Goal: Task Accomplishment & Management: Use online tool/utility

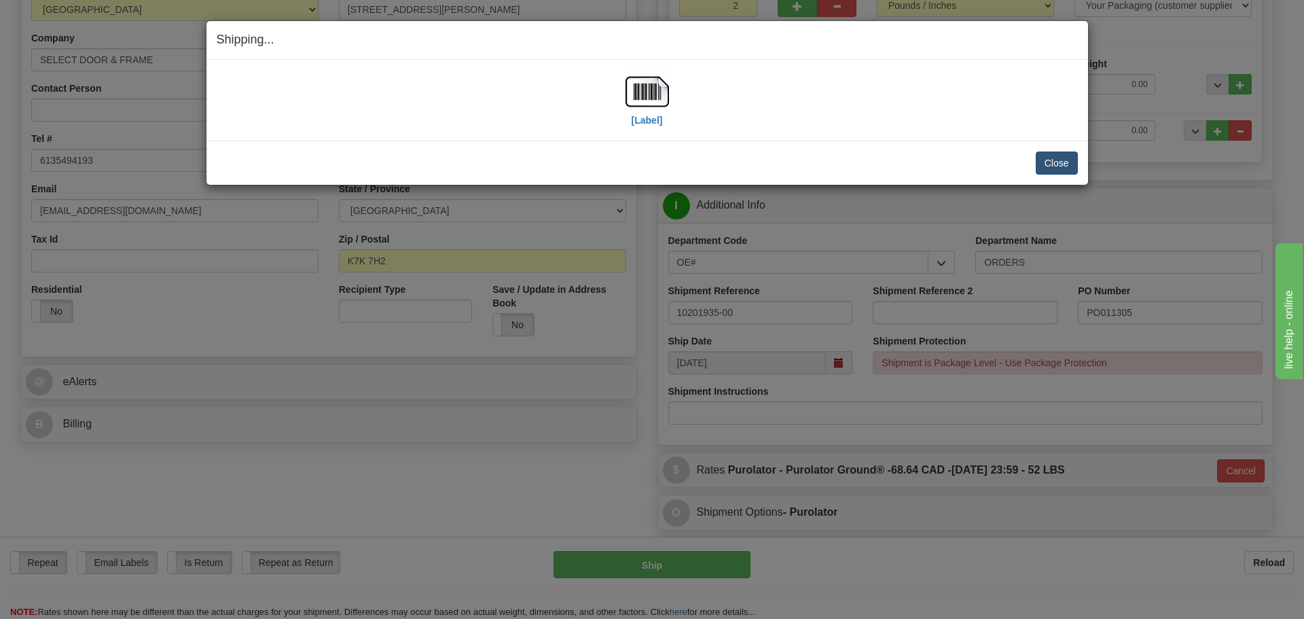
scroll to position [204, 0]
click at [1053, 172] on button "Close" at bounding box center [1057, 162] width 42 height 23
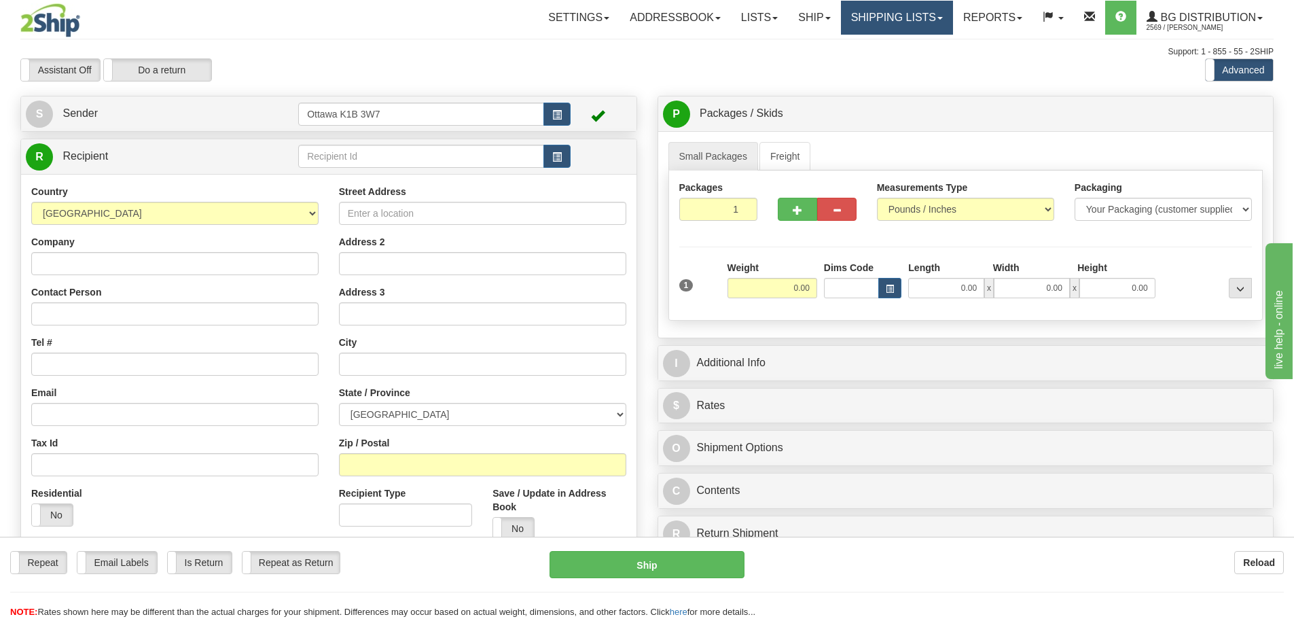
click at [888, 14] on link "Shipping lists" at bounding box center [897, 18] width 112 height 34
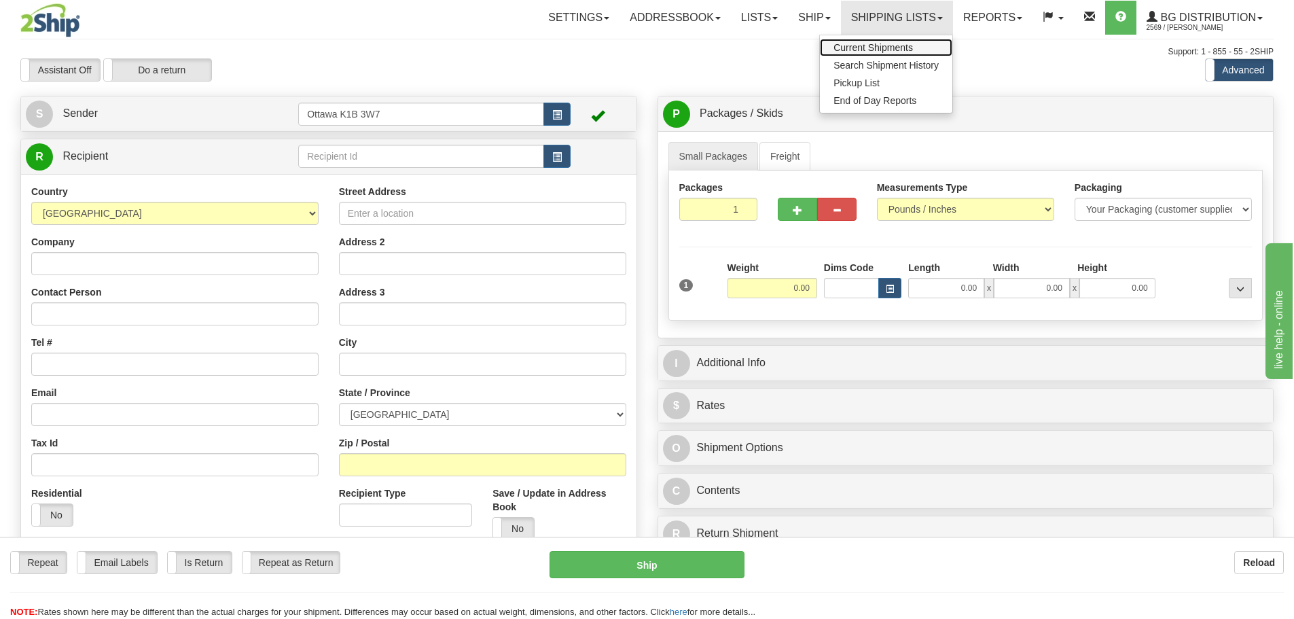
click at [888, 39] on link "Current Shipments" at bounding box center [886, 48] width 132 height 18
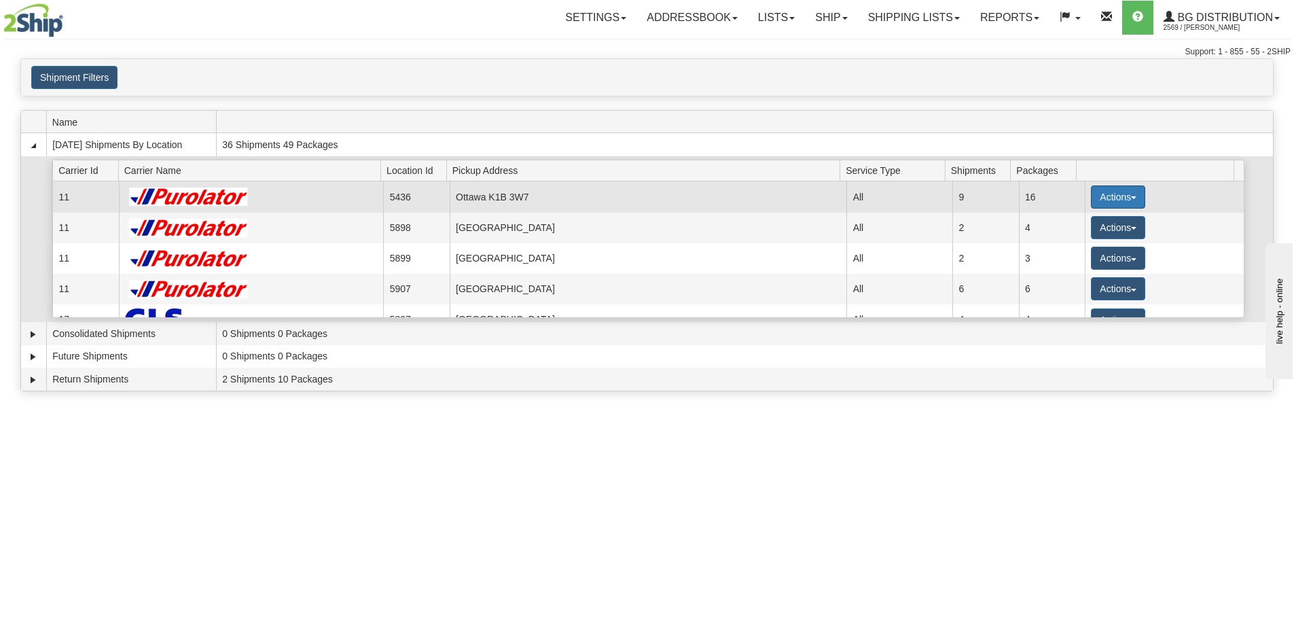
click at [1101, 200] on button "Actions" at bounding box center [1118, 196] width 54 height 23
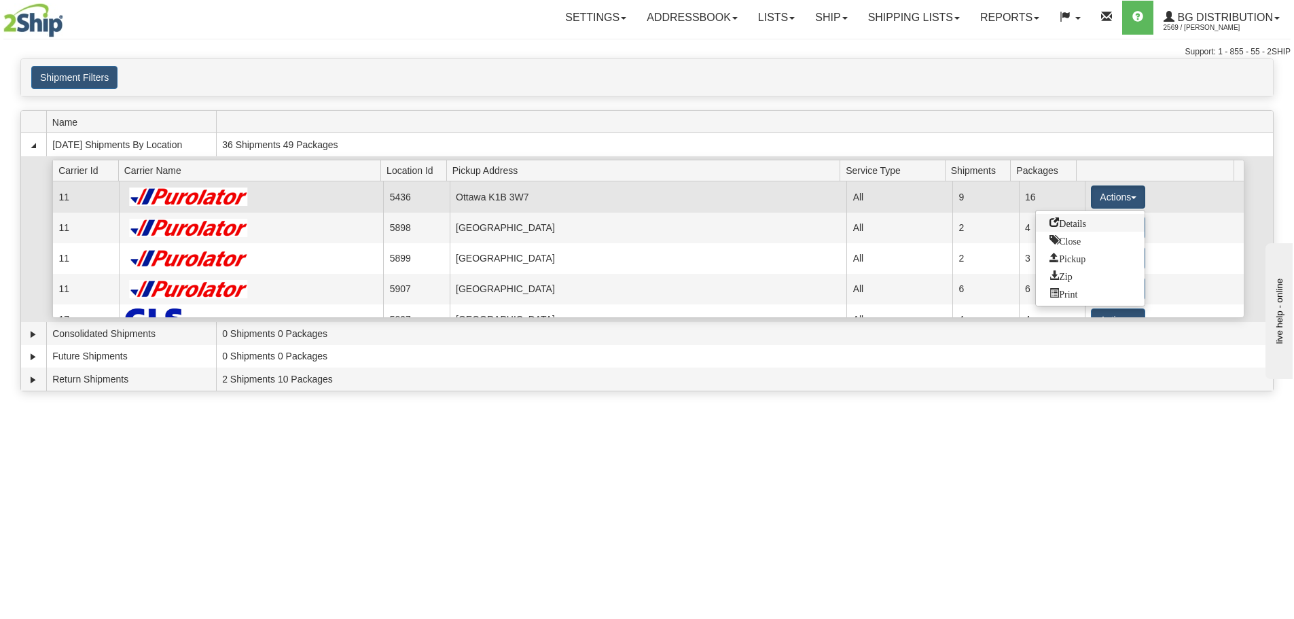
click at [1095, 227] on link "Details" at bounding box center [1090, 223] width 109 height 18
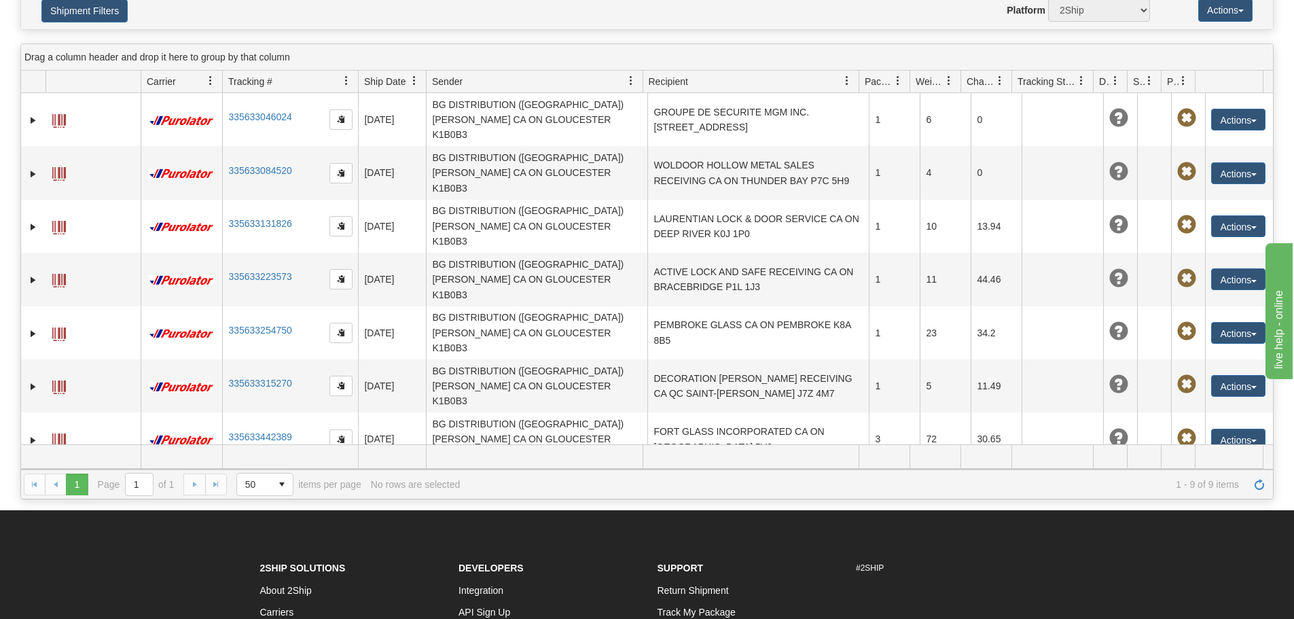
scroll to position [281, 0]
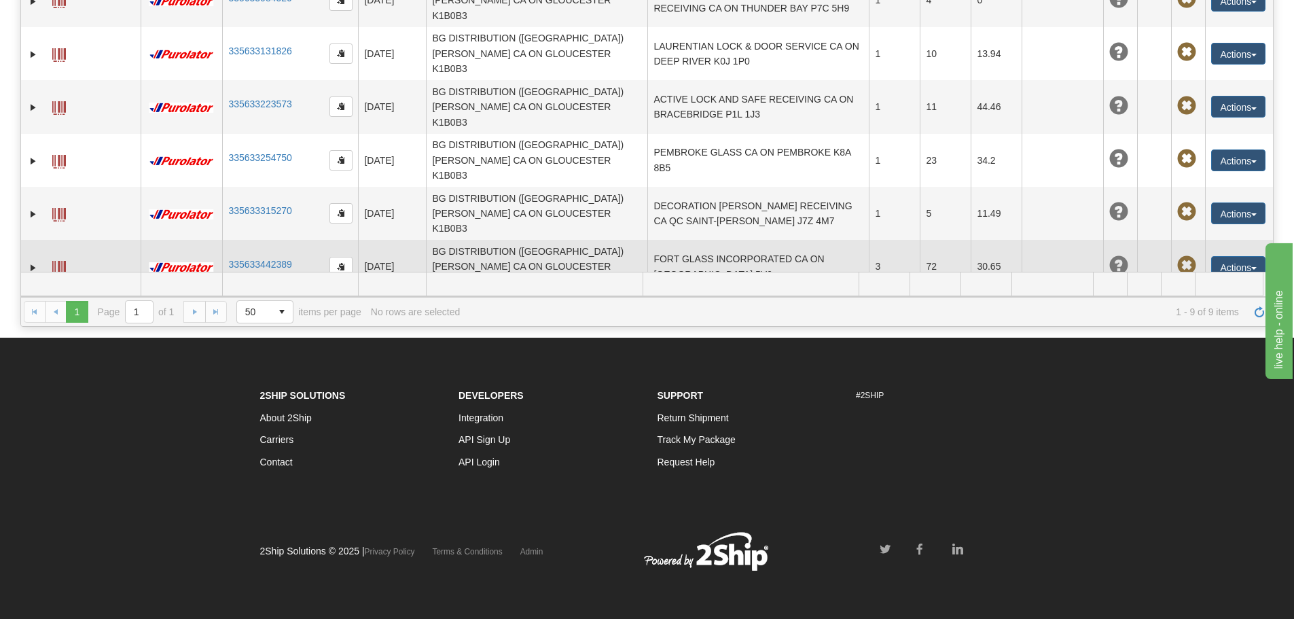
click at [714, 240] on td "FORT GLASS INCORPORATED CA ON KINGSTON K7M 5V9" at bounding box center [757, 266] width 221 height 53
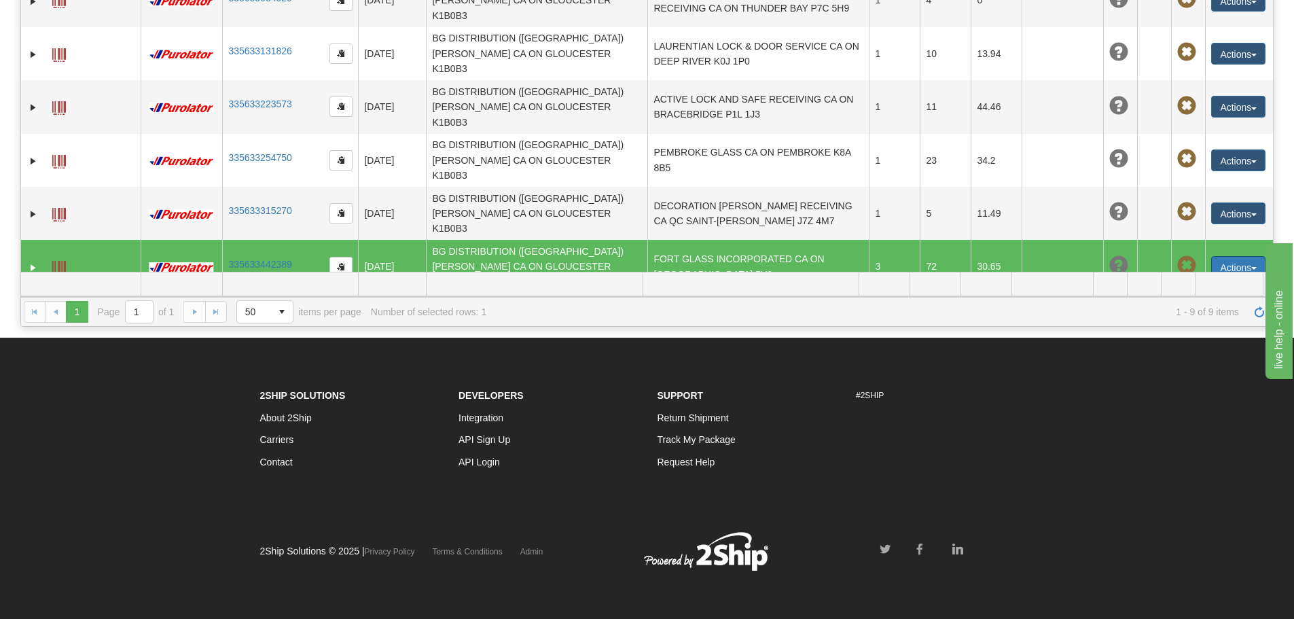
click at [1230, 256] on button "Actions" at bounding box center [1238, 267] width 54 height 22
click at [1218, 283] on link "Edit" at bounding box center [1210, 292] width 109 height 18
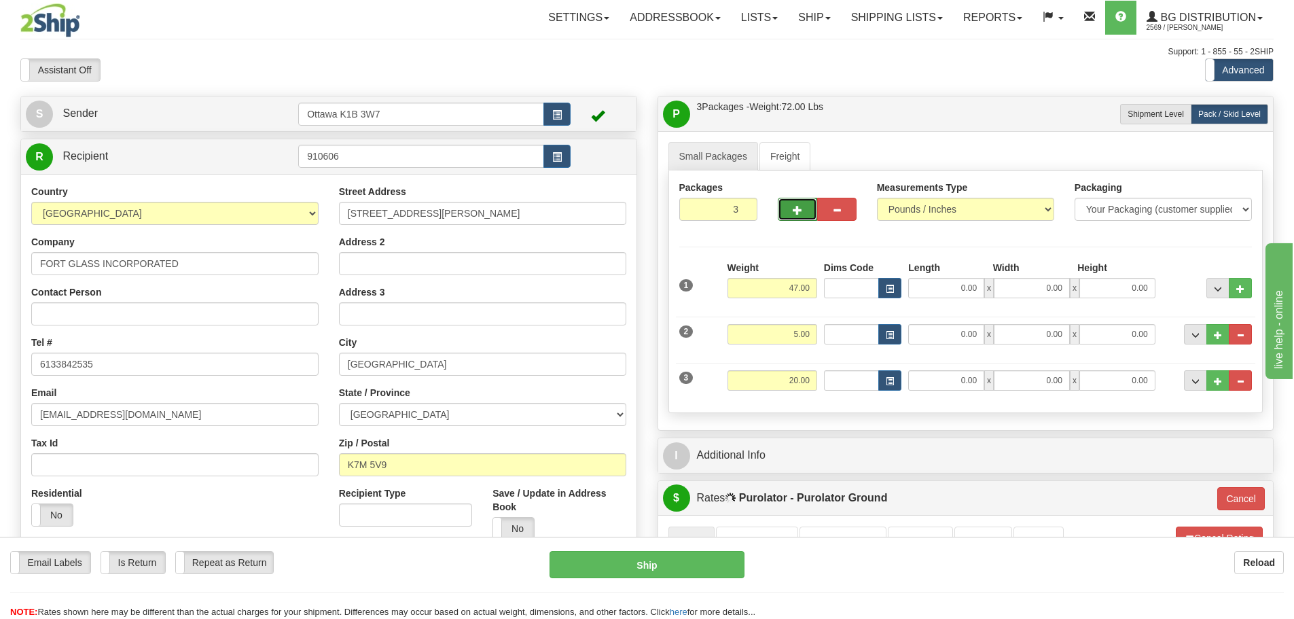
click at [792, 208] on span "button" at bounding box center [797, 210] width 10 height 9
type input "4"
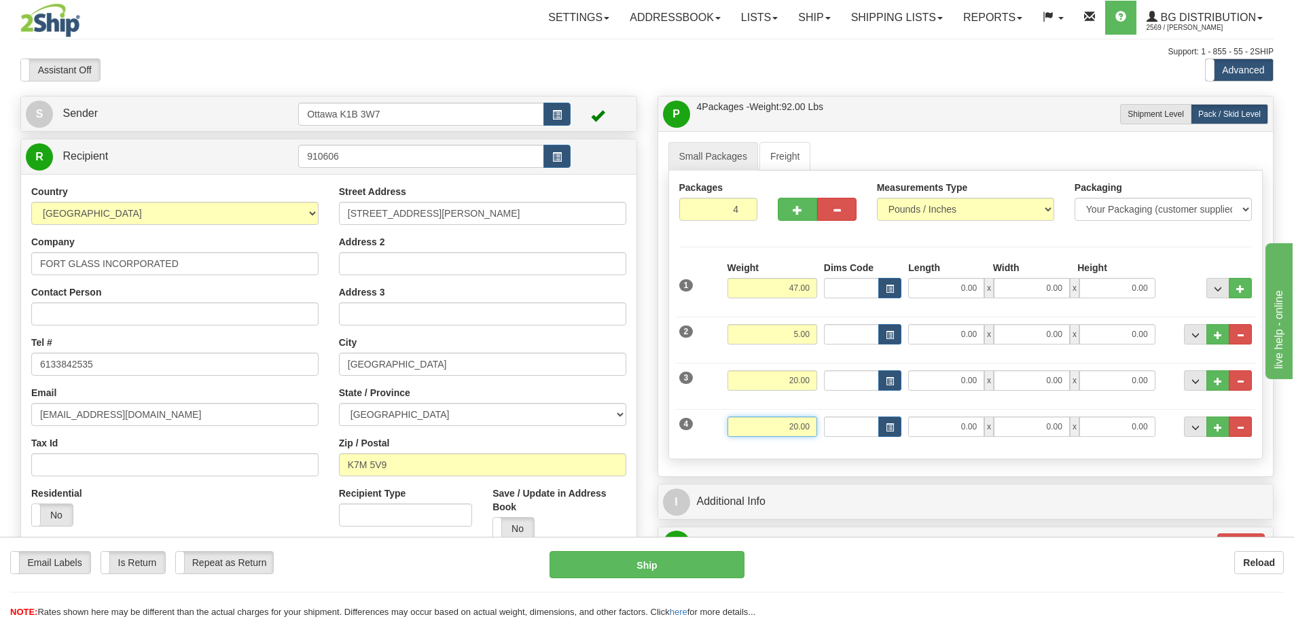
drag, startPoint x: 758, startPoint y: 425, endPoint x: 972, endPoint y: 452, distance: 216.3
click at [968, 452] on div "Packages 4 4 Measurements Type" at bounding box center [965, 314] width 595 height 289
type input "27"
type input "260"
type input "27.00"
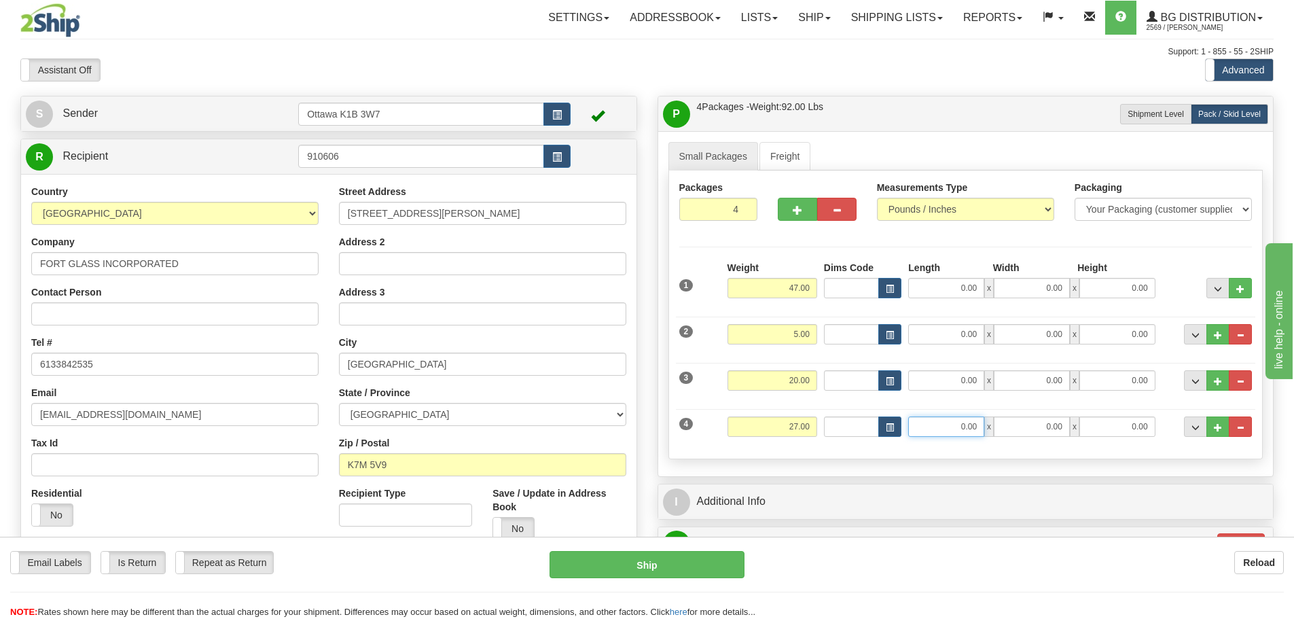
click at [922, 418] on input "0.00" at bounding box center [946, 426] width 76 height 20
type input "92.50"
click at [647, 399] on div "P Packages / Skids 4 Packages - Weight: 99.00 Lbs 1 Skids - Weight: 0.00 Lbs Sh…" at bounding box center [965, 574] width 637 height 957
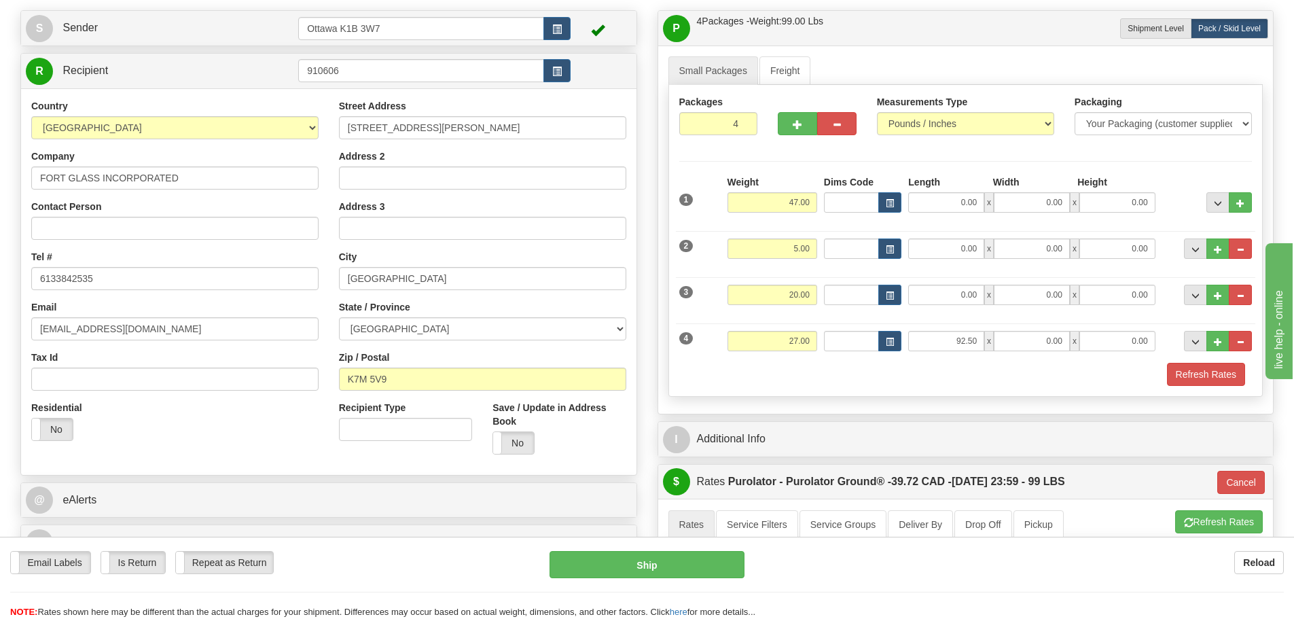
scroll to position [204, 0]
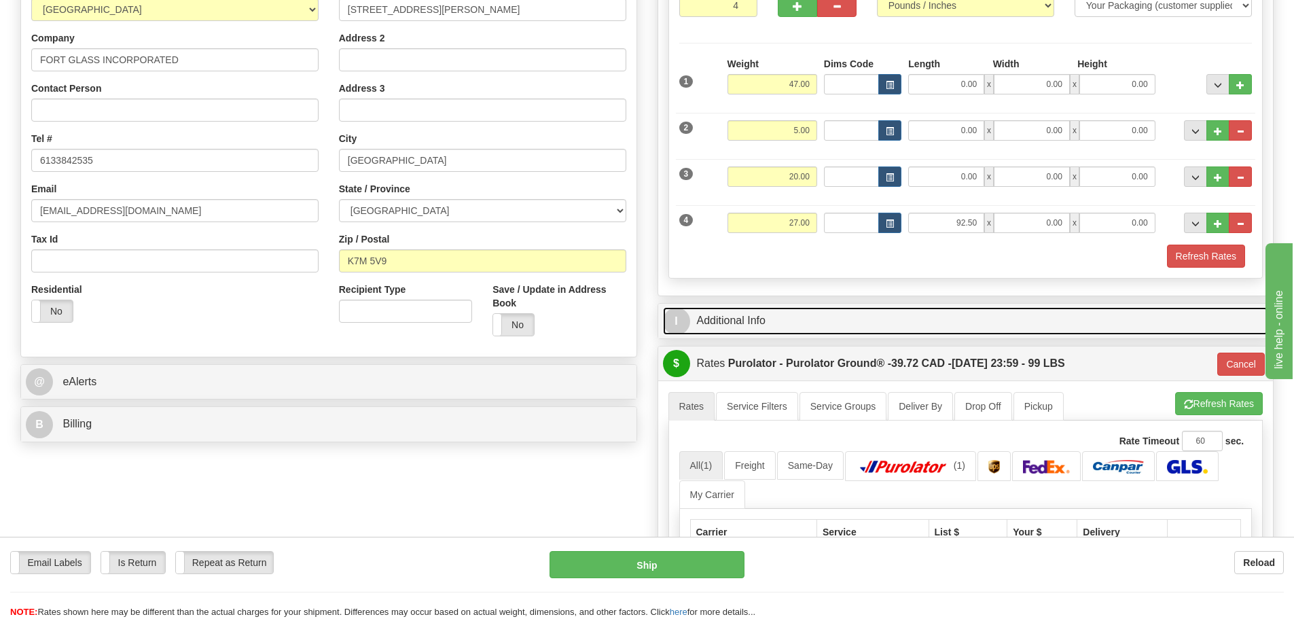
click at [807, 332] on link "I Additional Info" at bounding box center [966, 321] width 606 height 28
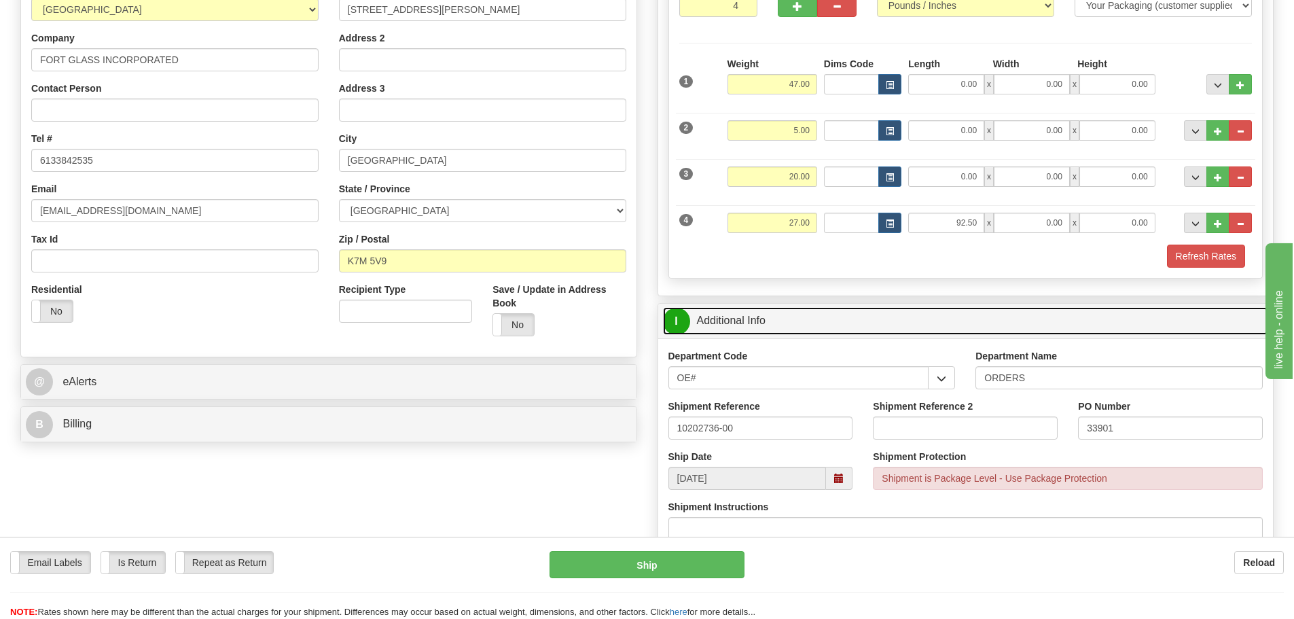
click at [807, 332] on link "I Additional Info" at bounding box center [966, 321] width 606 height 28
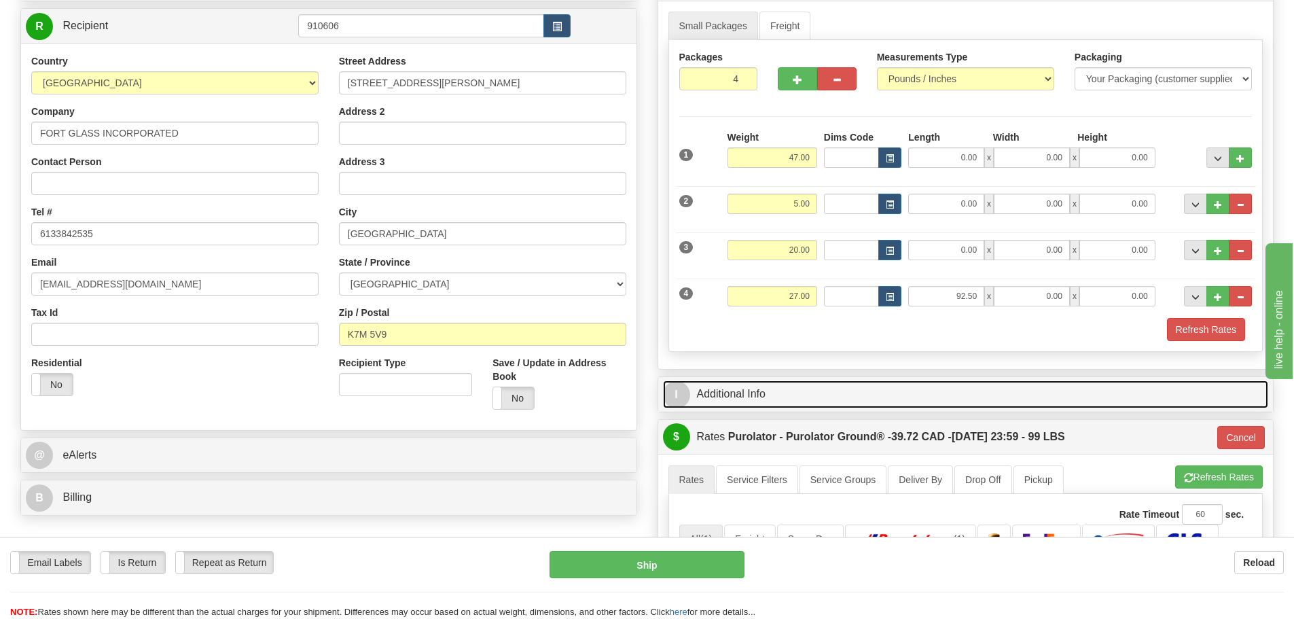
scroll to position [136, 0]
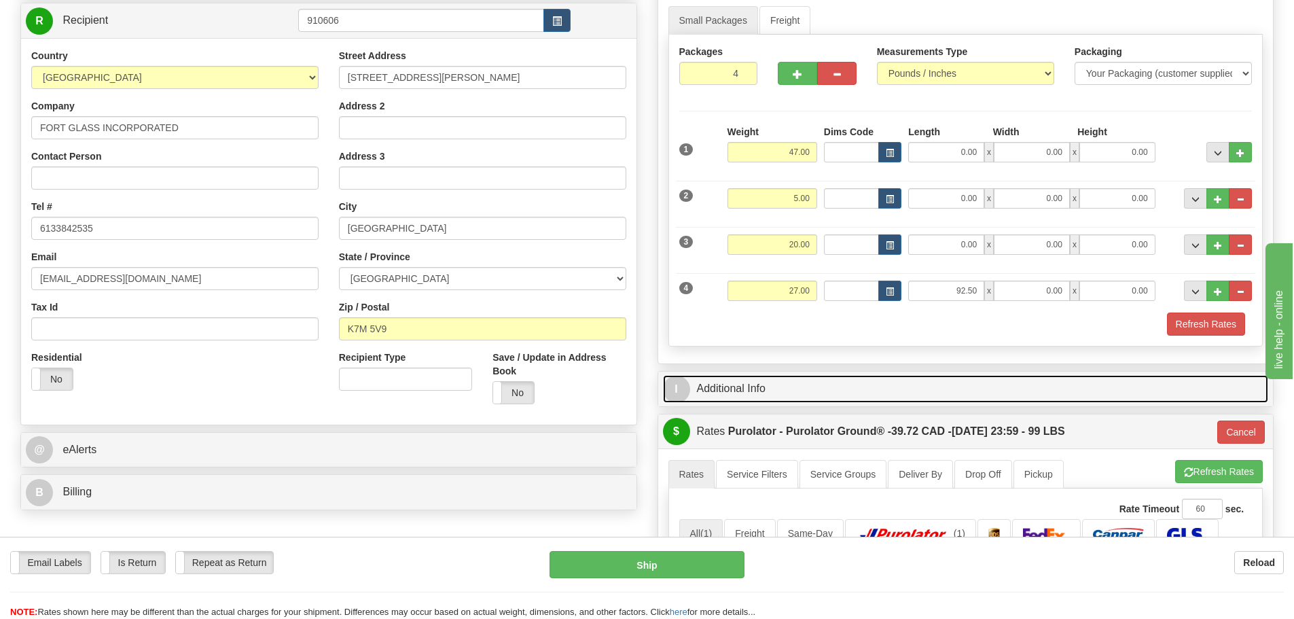
click at [843, 388] on link "I Additional Info" at bounding box center [966, 389] width 606 height 28
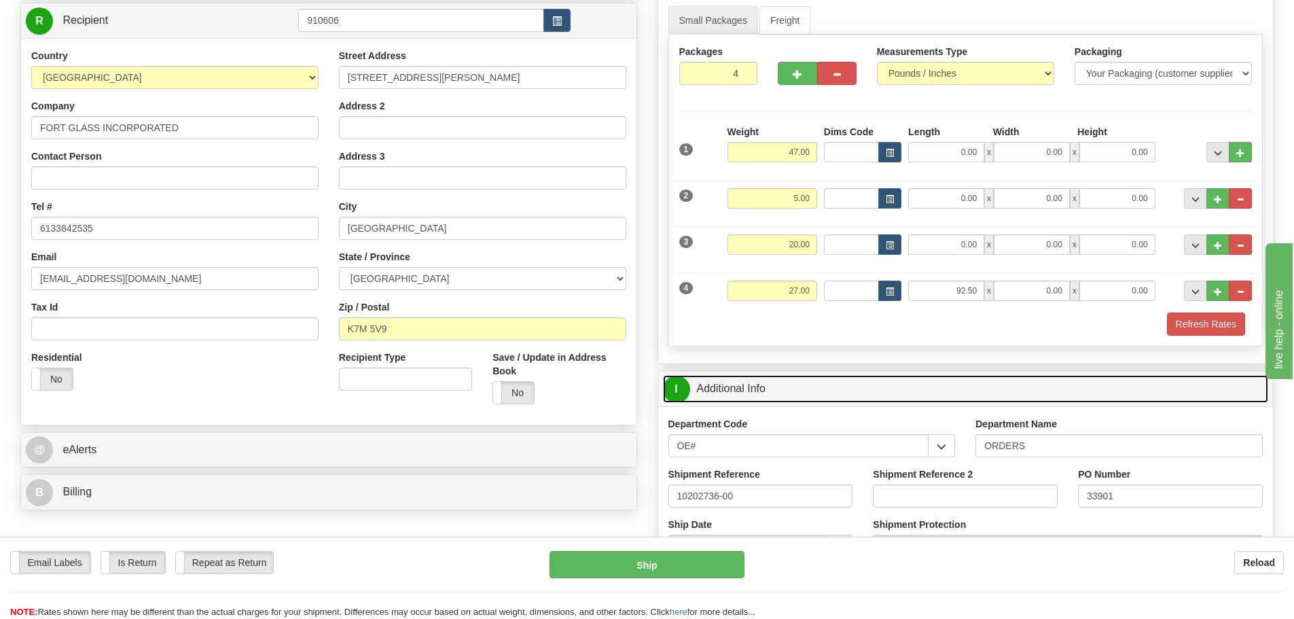
click at [843, 389] on link "I Additional Info" at bounding box center [966, 389] width 606 height 28
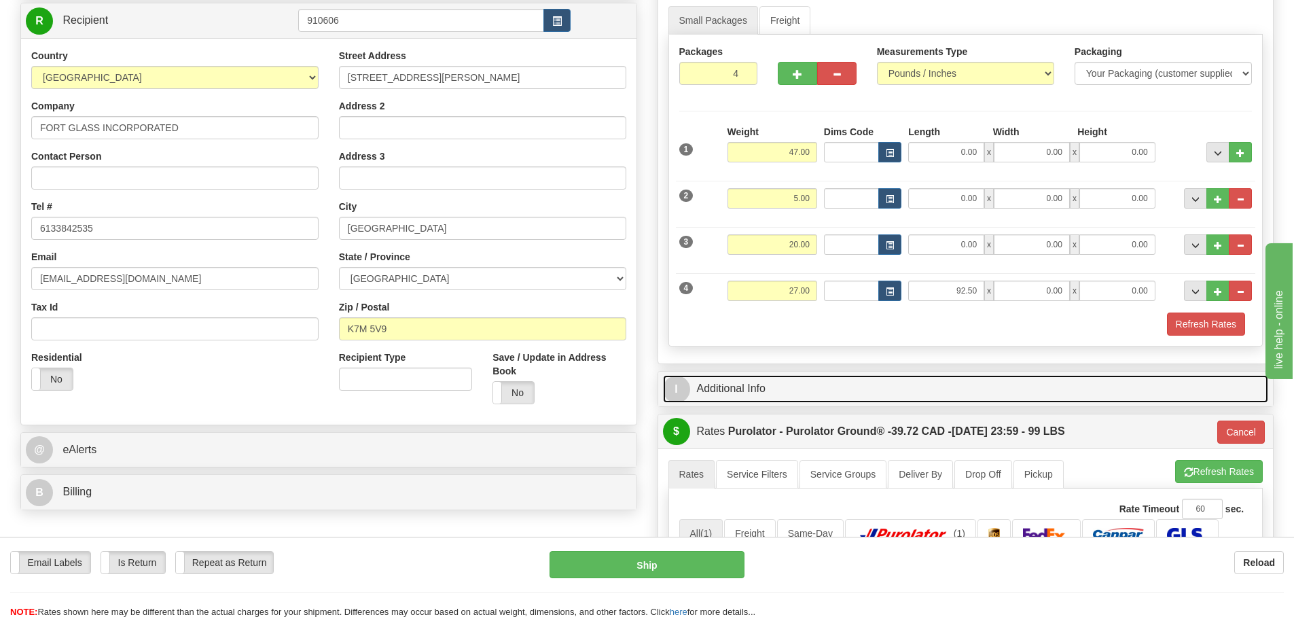
scroll to position [68, 0]
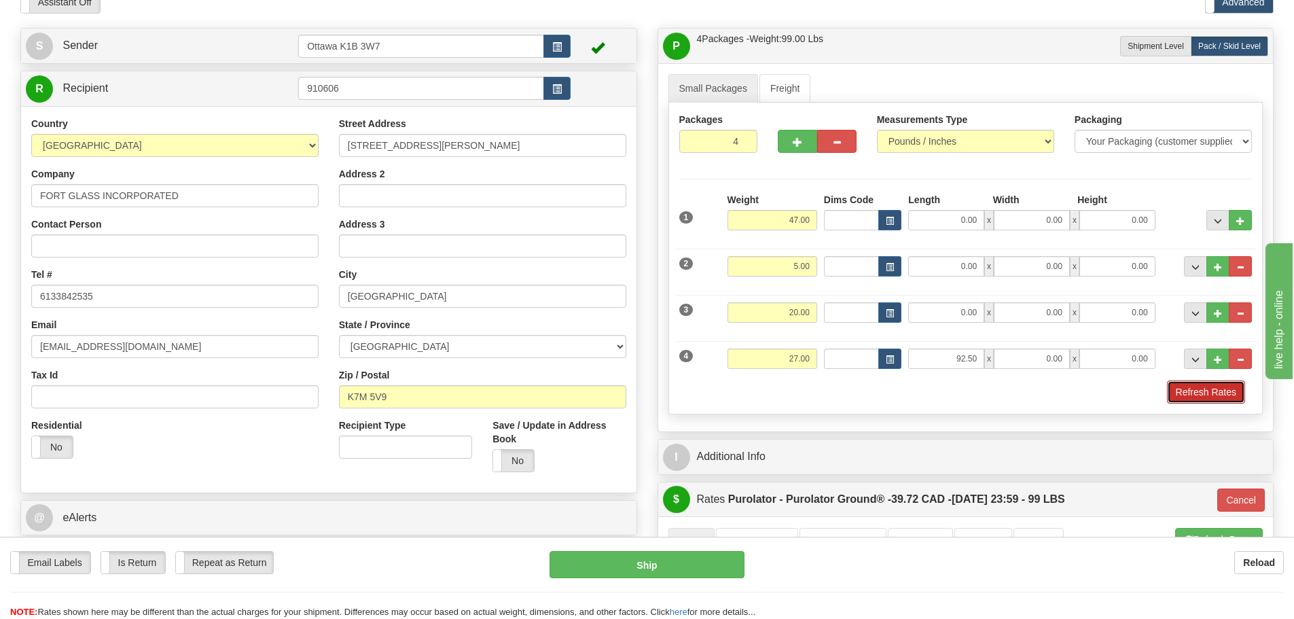
click at [1207, 393] on button "Refresh Rates" at bounding box center [1206, 391] width 78 height 23
type input "260"
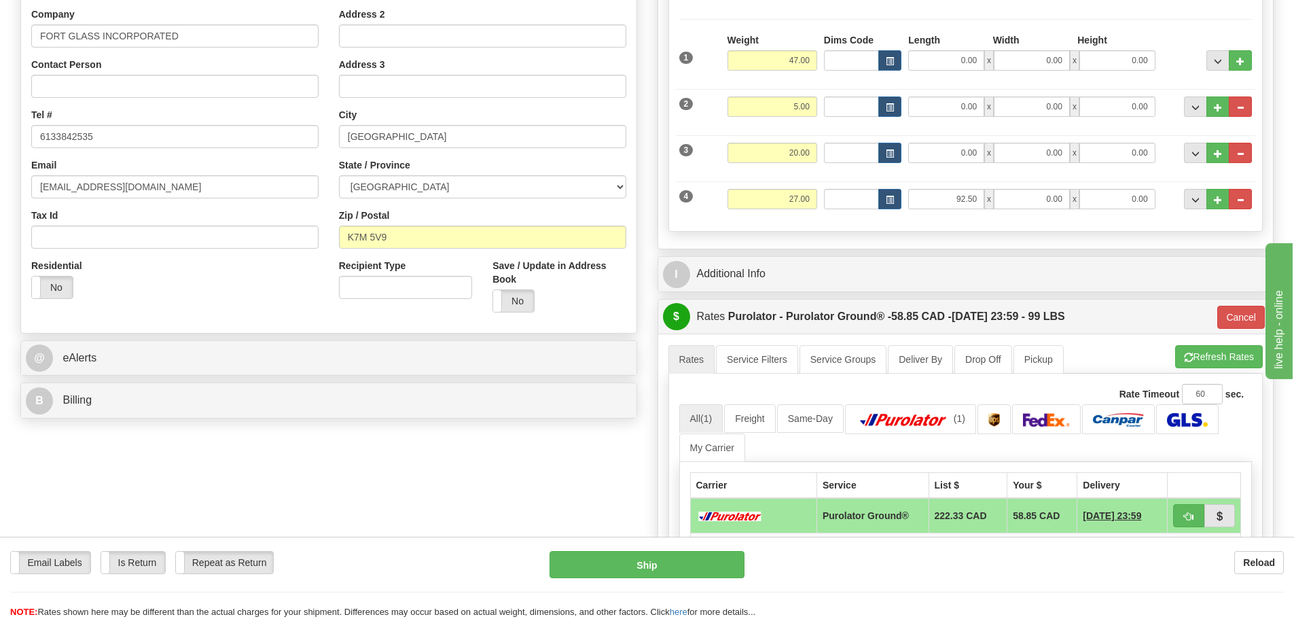
scroll to position [204, 0]
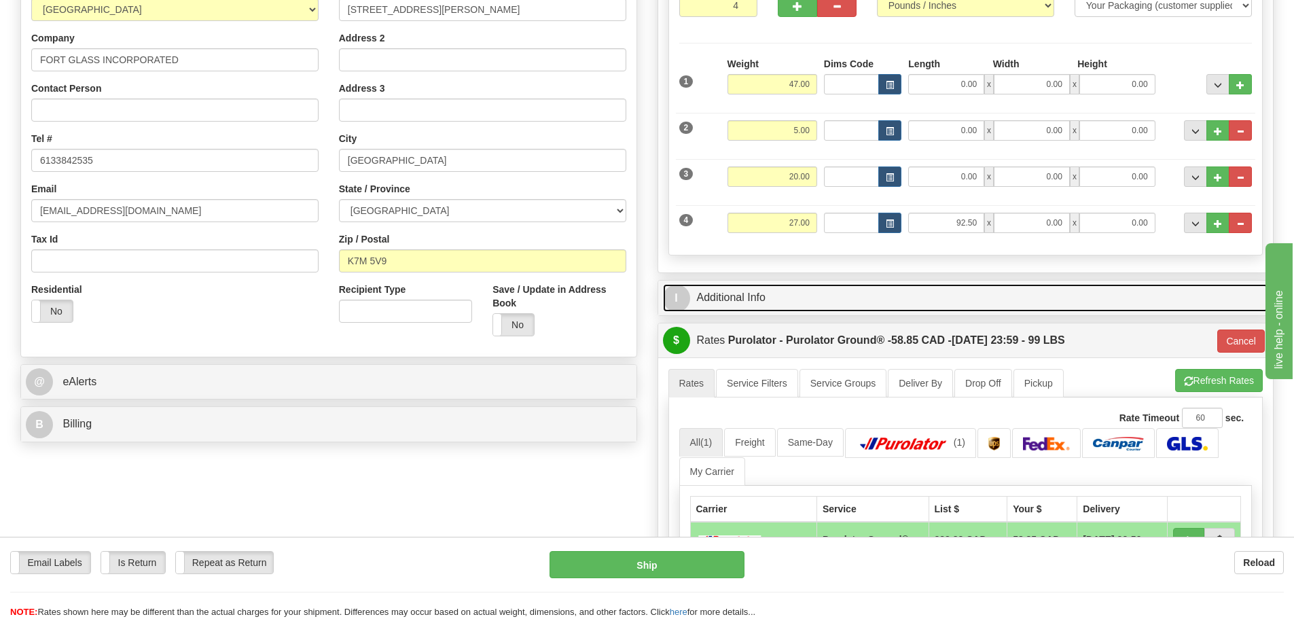
click at [953, 305] on link "I Additional Info" at bounding box center [966, 298] width 606 height 28
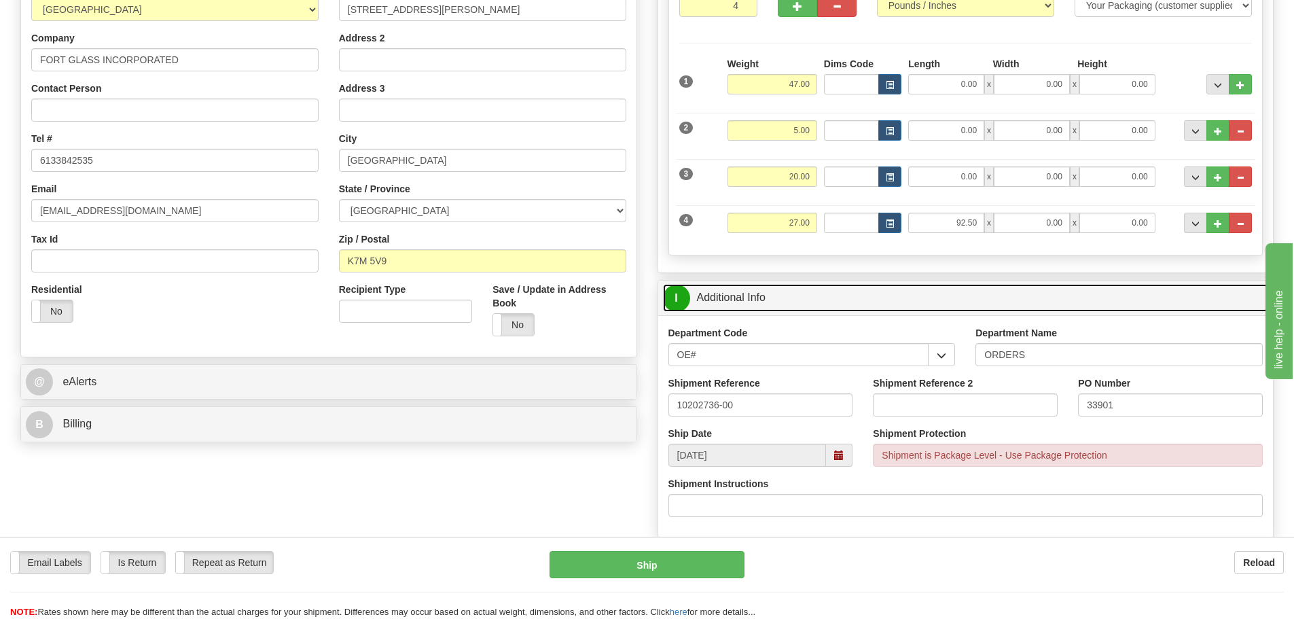
click at [953, 305] on link "I Additional Info" at bounding box center [966, 298] width 606 height 28
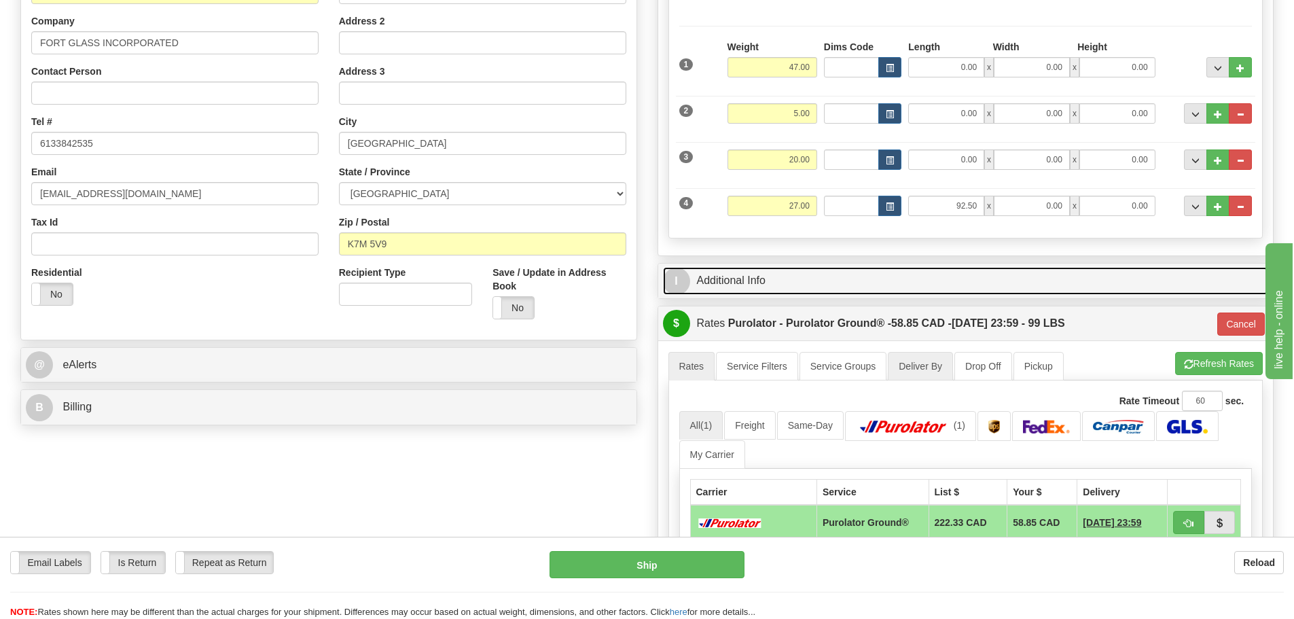
scroll to position [340, 0]
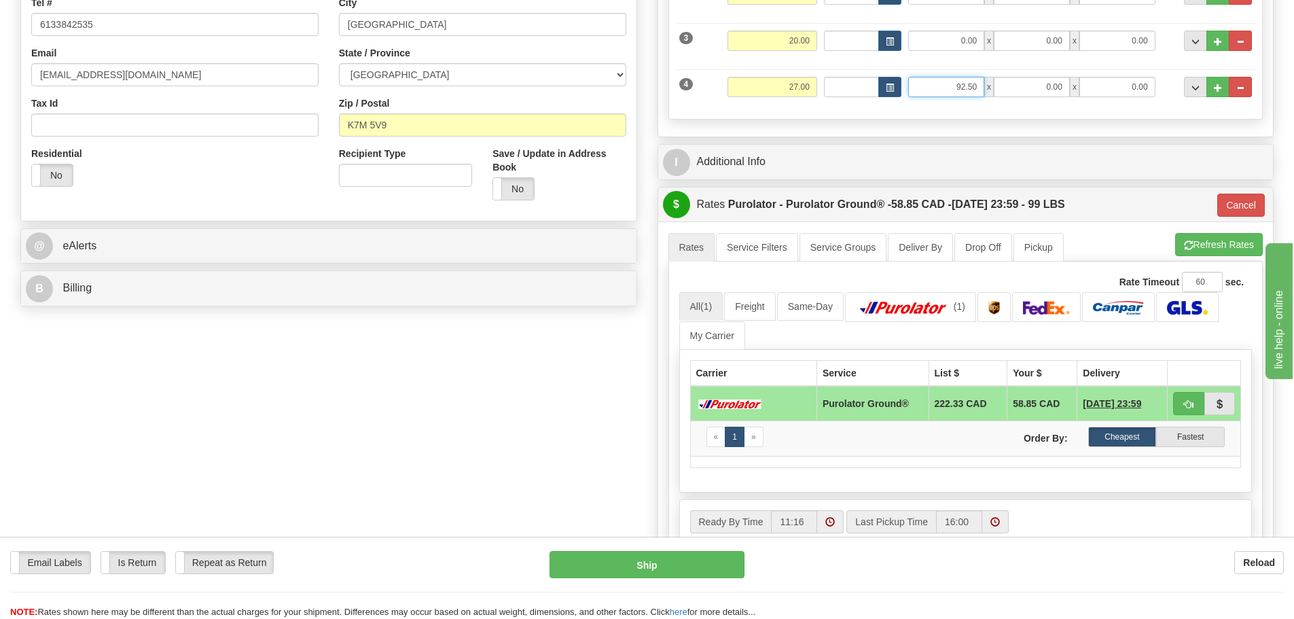
drag, startPoint x: 927, startPoint y: 83, endPoint x: 1303, endPoint y: 192, distance: 391.8
click at [1266, 169] on div "P Packages / Skids 4 Packages - Weight: 99.00 Lbs 1 Skids - Weight: 0.00 Lbs Sh…" at bounding box center [965, 234] width 637 height 957
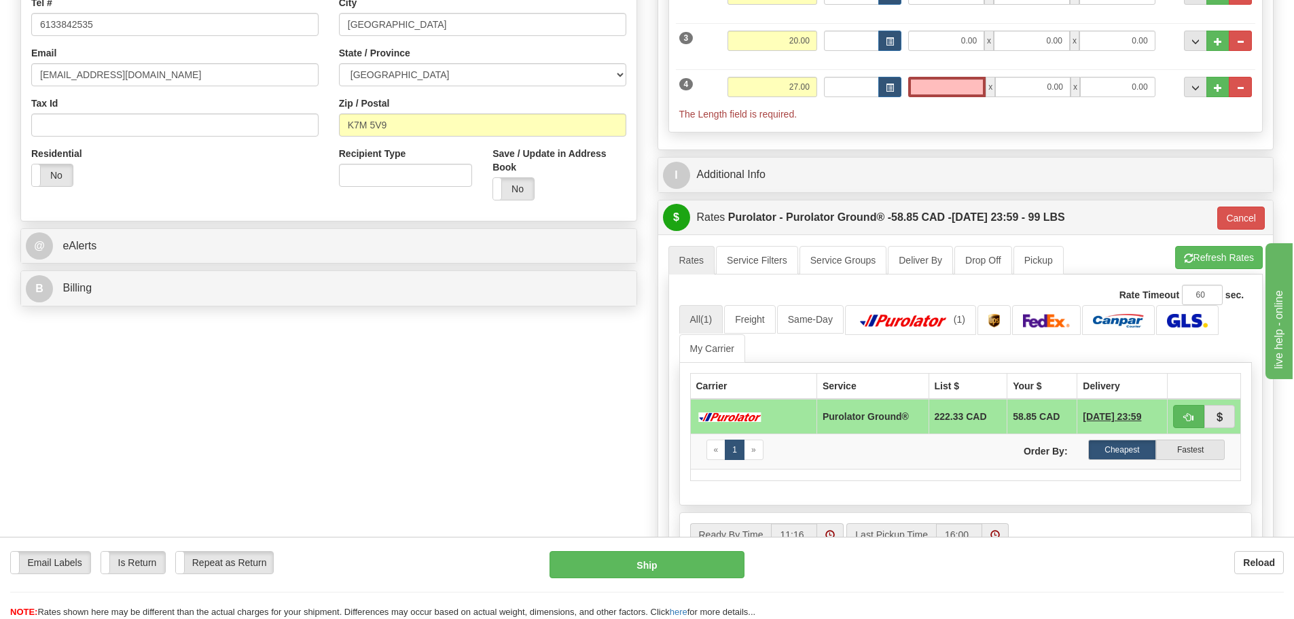
type input "0.00"
click at [472, 419] on div "S Sender Ottawa K1B 3W7" at bounding box center [646, 241] width 1273 height 970
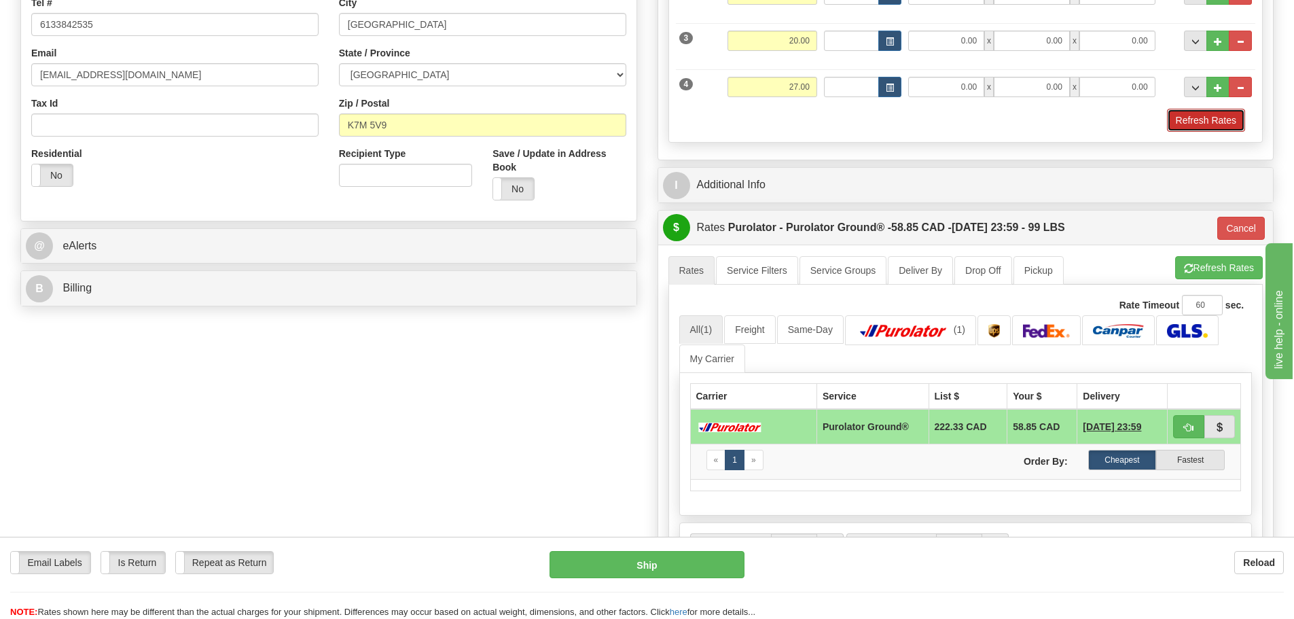
click at [1192, 110] on button "Refresh Rates" at bounding box center [1206, 120] width 78 height 23
type input "260"
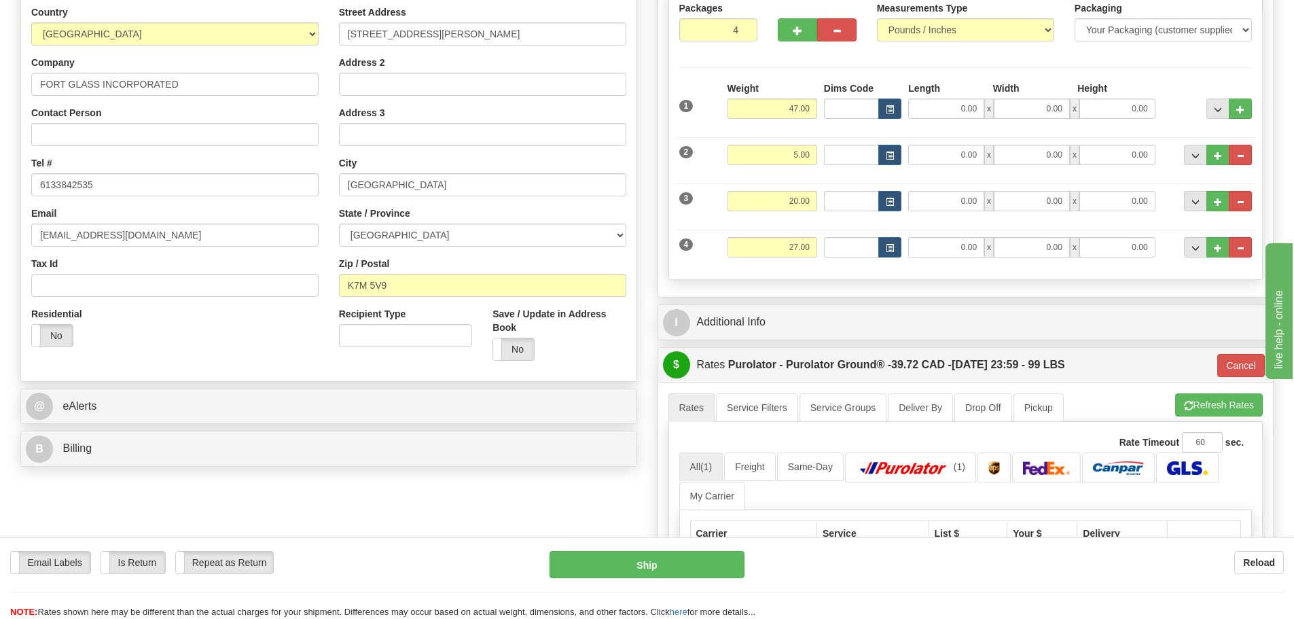
scroll to position [204, 0]
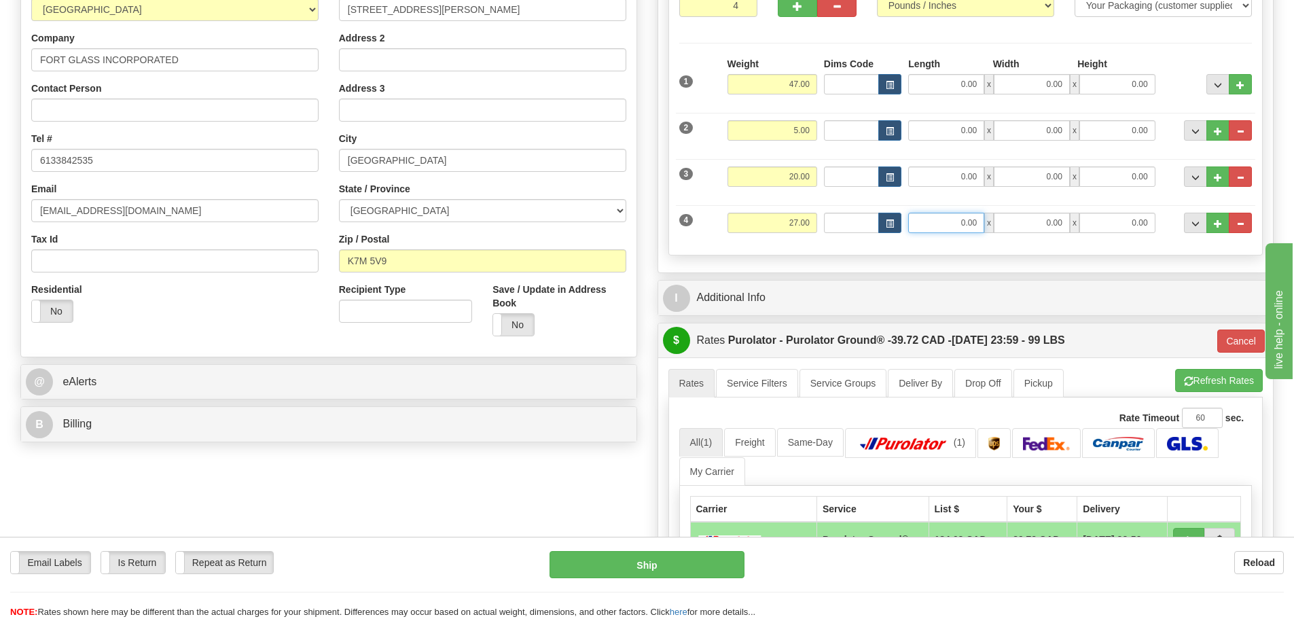
click at [921, 220] on input "0.00" at bounding box center [946, 223] width 76 height 20
type input "92.00"
click at [472, 460] on div "S Sender Ottawa K1B 3W7" at bounding box center [646, 370] width 1273 height 957
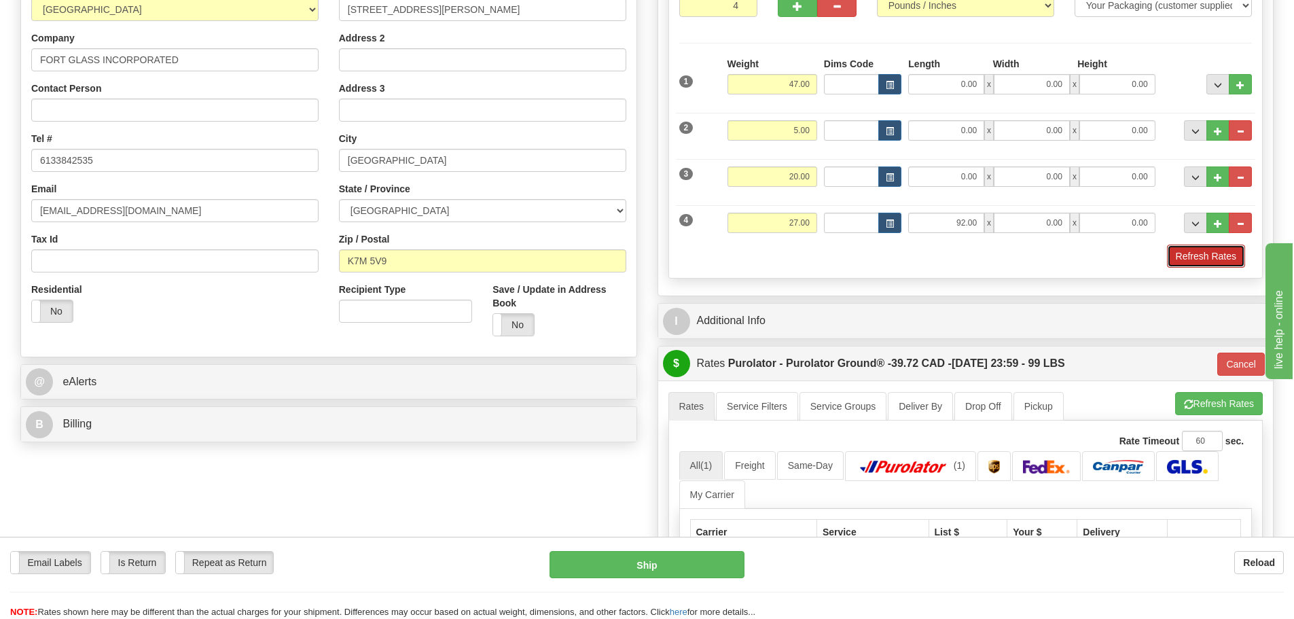
click at [1209, 255] on button "Refresh Rates" at bounding box center [1206, 255] width 78 height 23
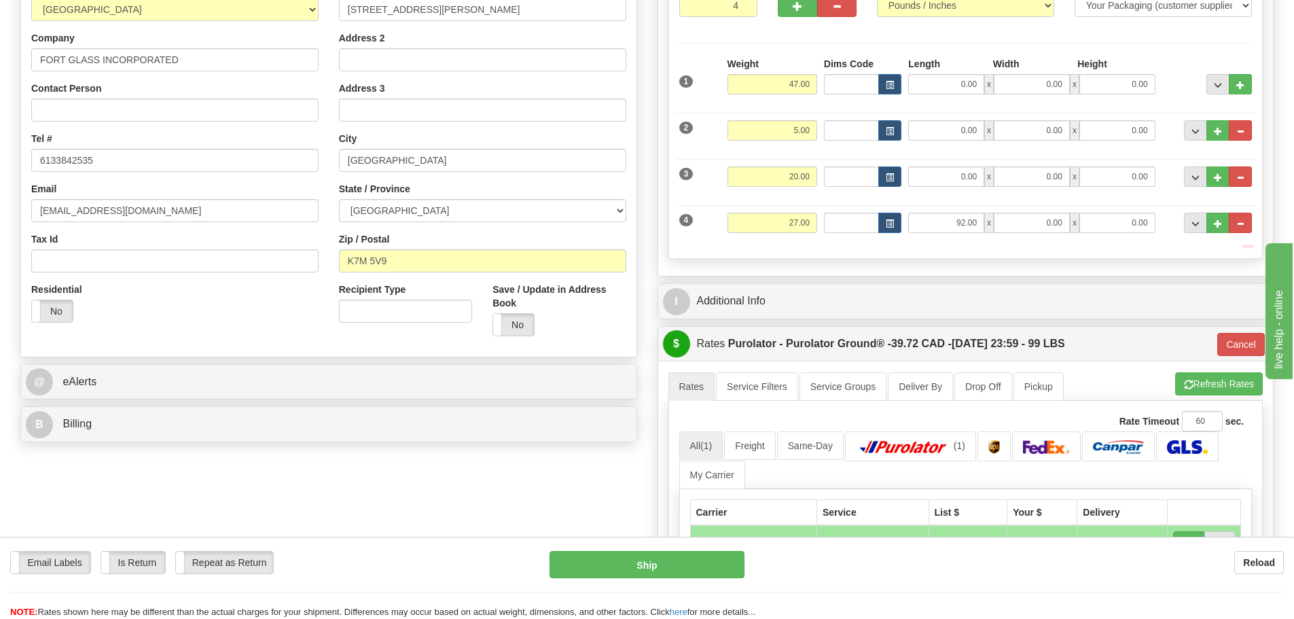
type input "260"
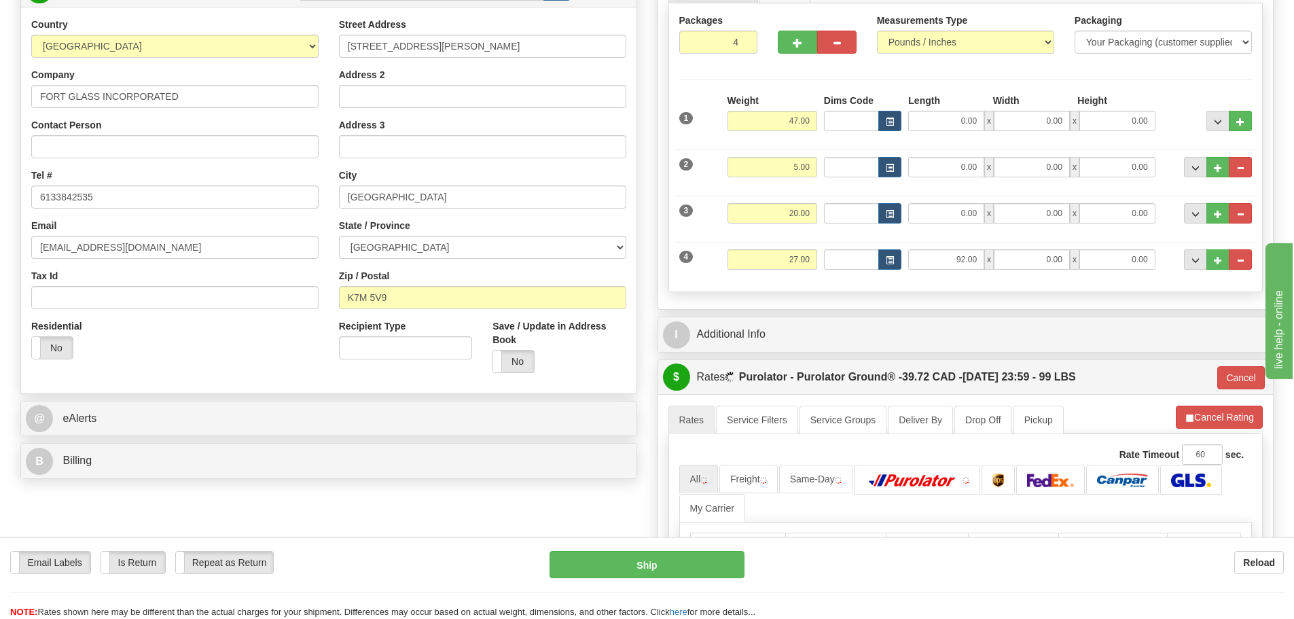
scroll to position [136, 0]
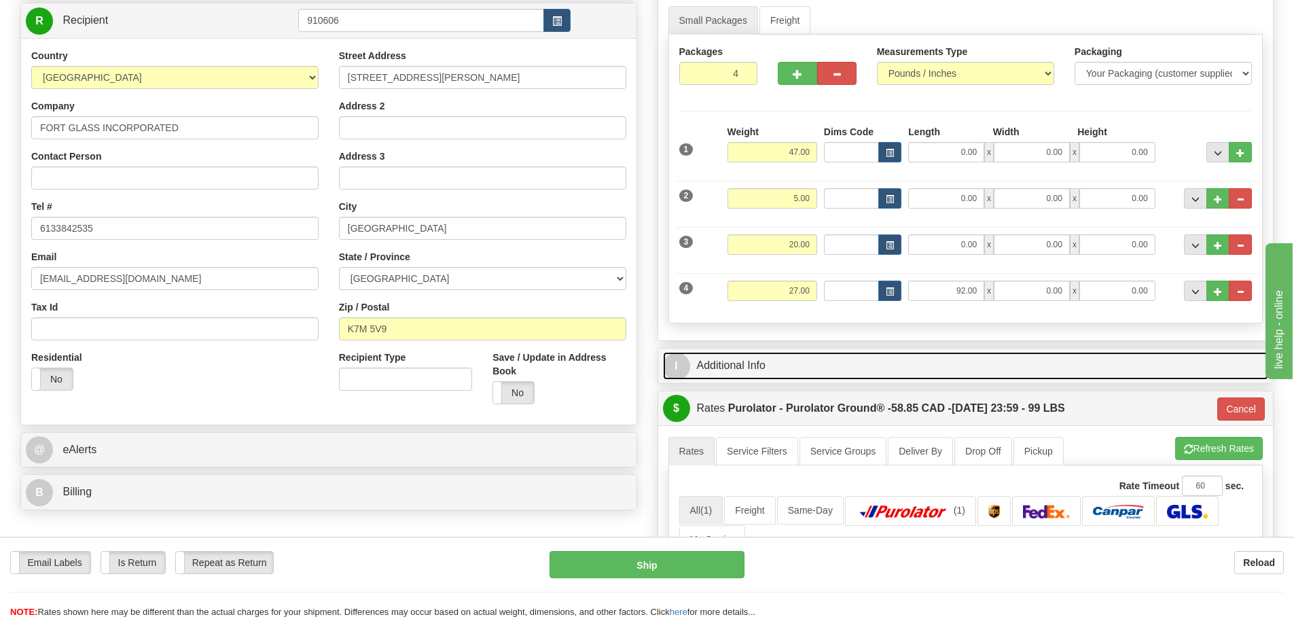
click at [917, 371] on link "I Additional Info" at bounding box center [966, 366] width 606 height 28
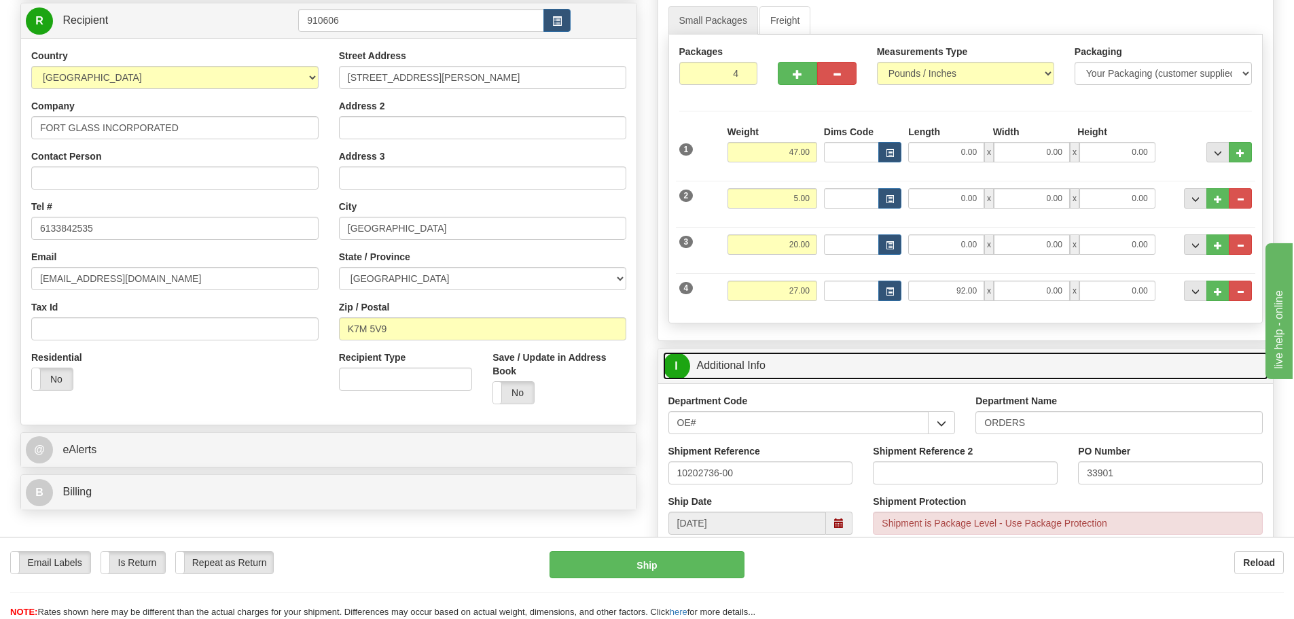
click at [917, 371] on link "I Additional Info" at bounding box center [966, 366] width 606 height 28
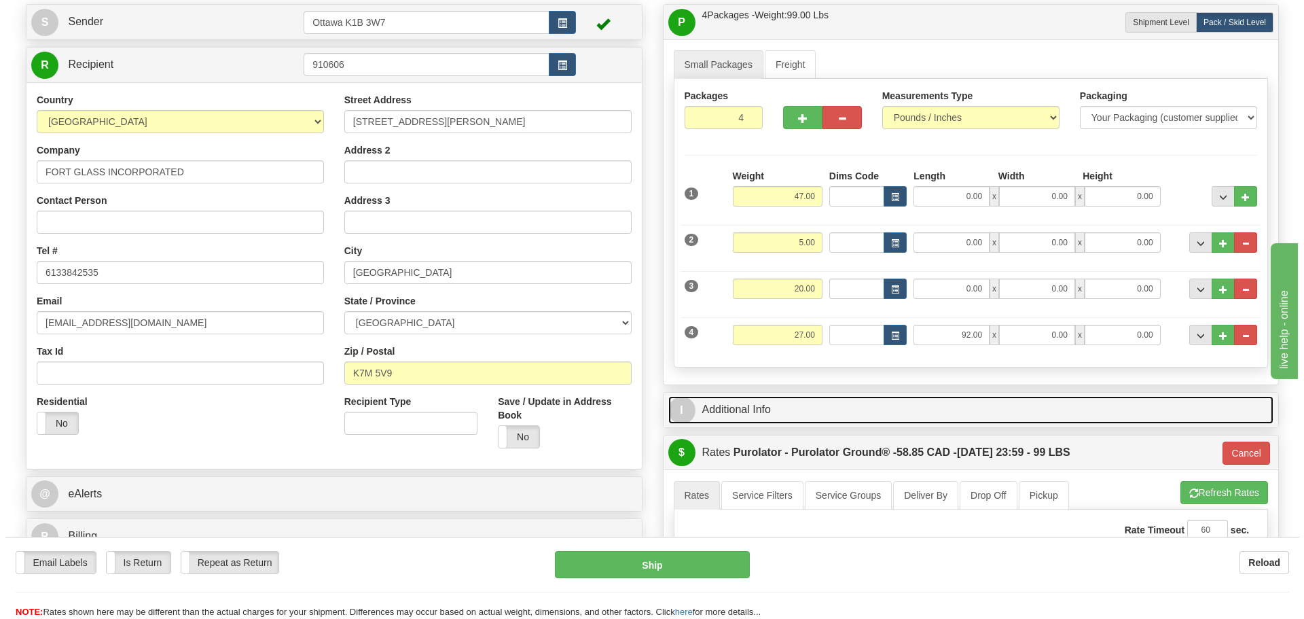
scroll to position [68, 0]
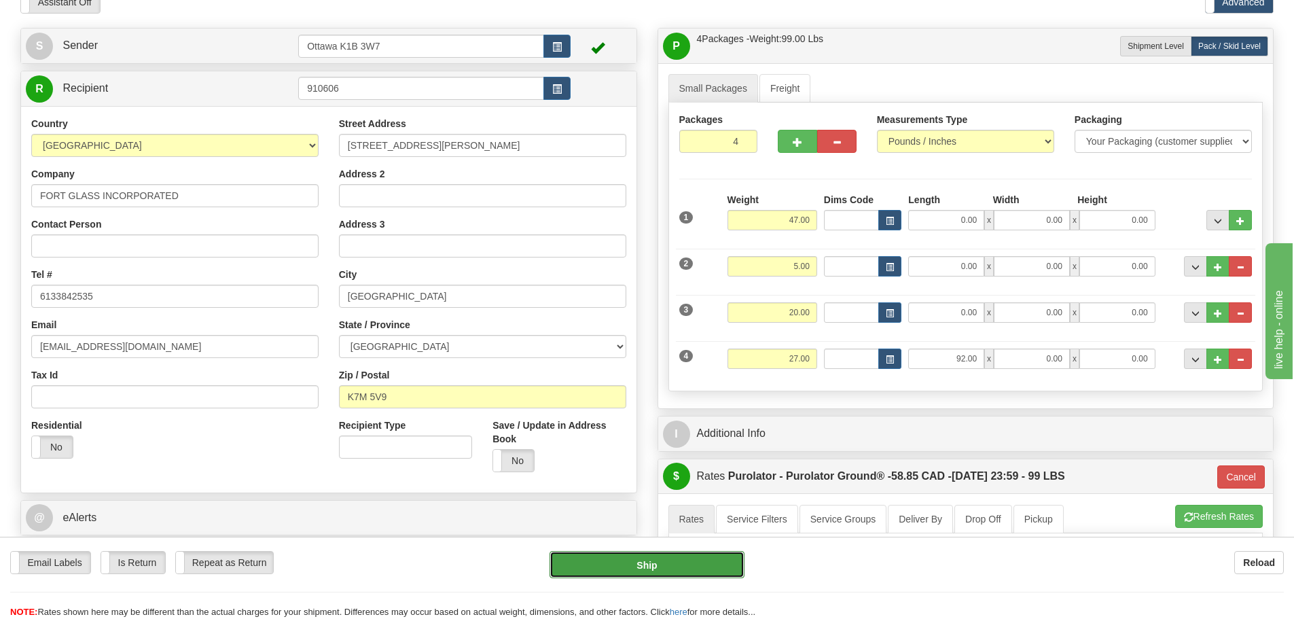
click at [646, 565] on button "Ship" at bounding box center [646, 564] width 195 height 27
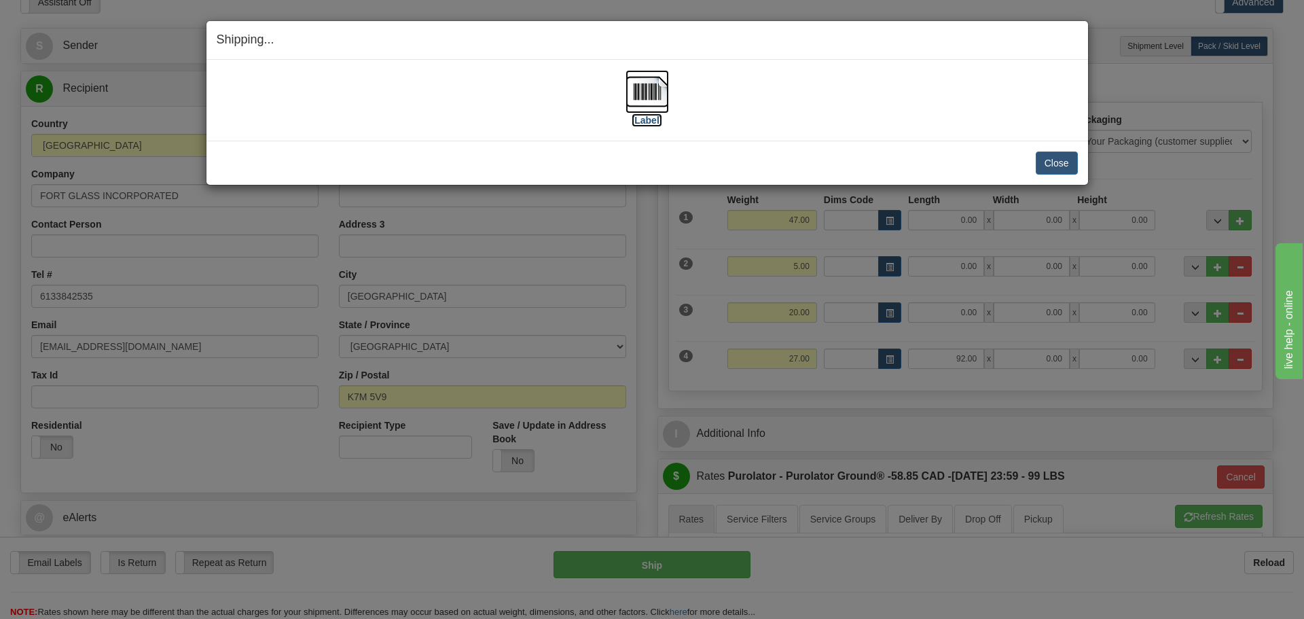
click at [647, 122] on label "[Label]" at bounding box center [647, 120] width 31 height 14
click at [1044, 170] on button "Close" at bounding box center [1057, 162] width 42 height 23
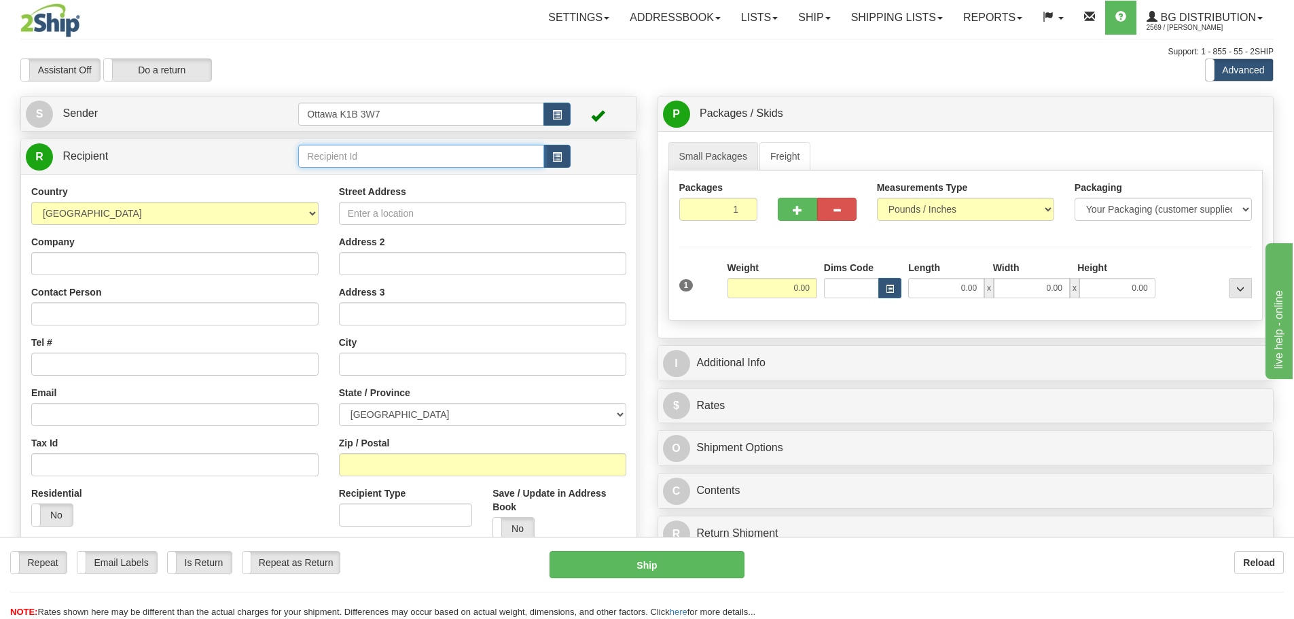
click at [417, 153] on input "text" at bounding box center [421, 156] width 246 height 23
type input "910697"
click at [427, 57] on div "Support: 1 - 855 - 55 - 2SHIP" at bounding box center [646, 52] width 1253 height 12
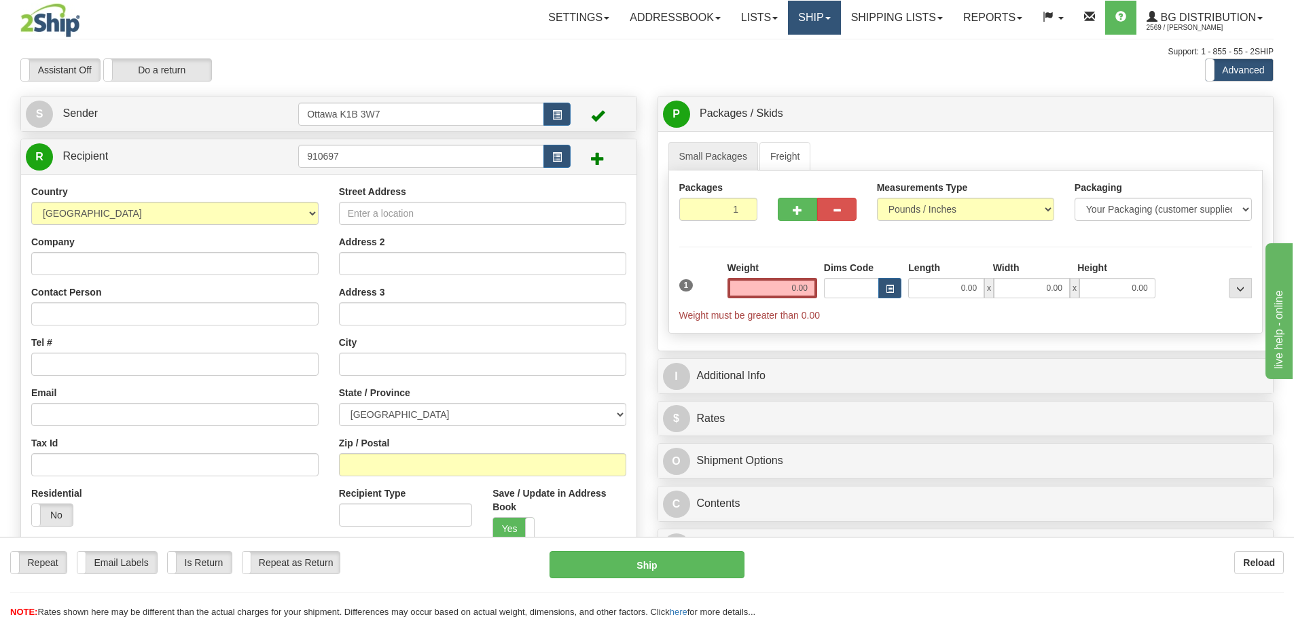
click at [822, 15] on link "Ship" at bounding box center [814, 18] width 52 height 34
click at [783, 54] on link "Ship Screen" at bounding box center [786, 48] width 107 height 18
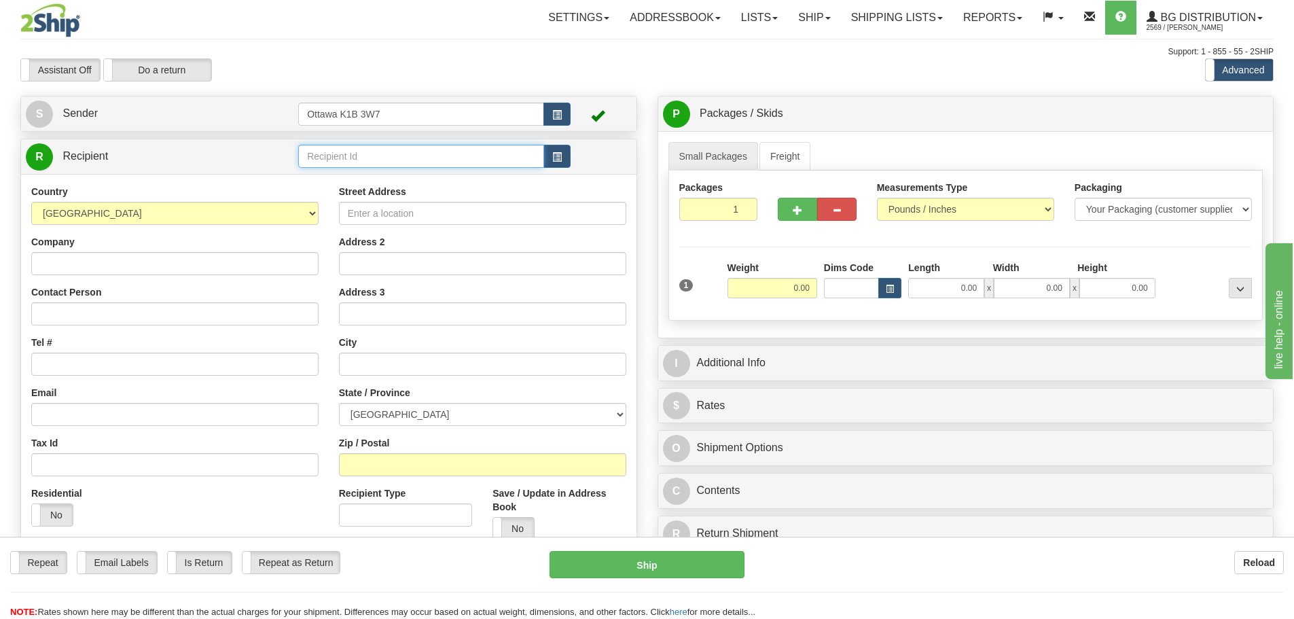
click at [403, 165] on input "text" at bounding box center [421, 156] width 246 height 23
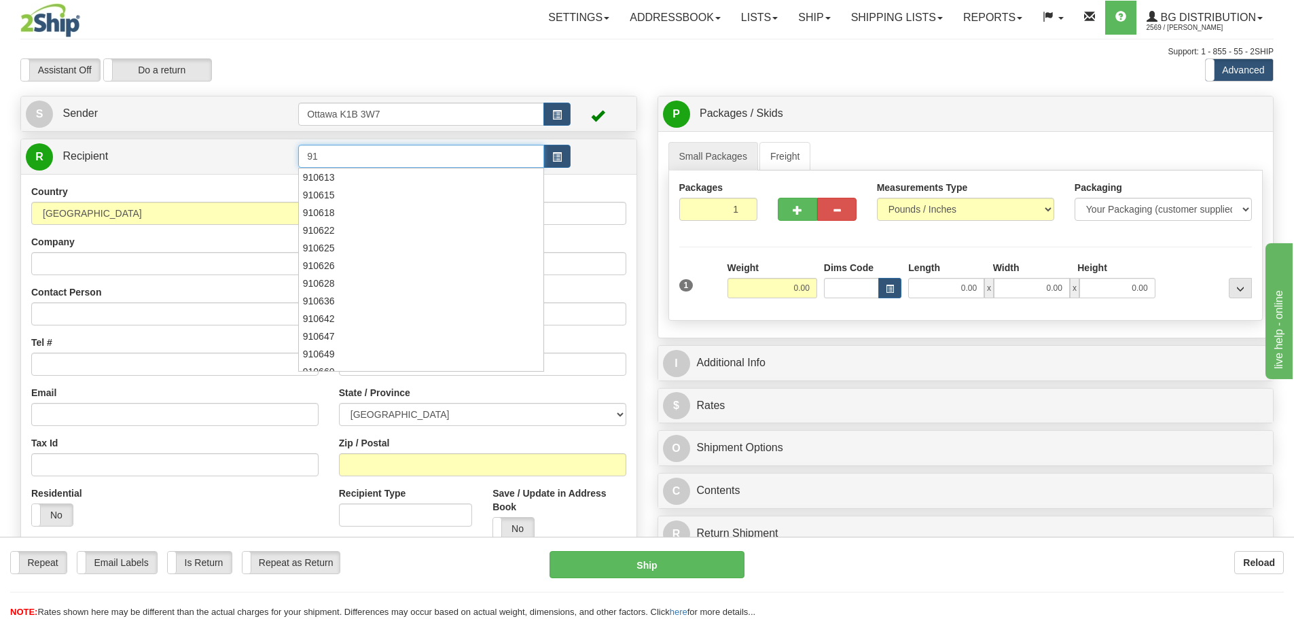
type input "9"
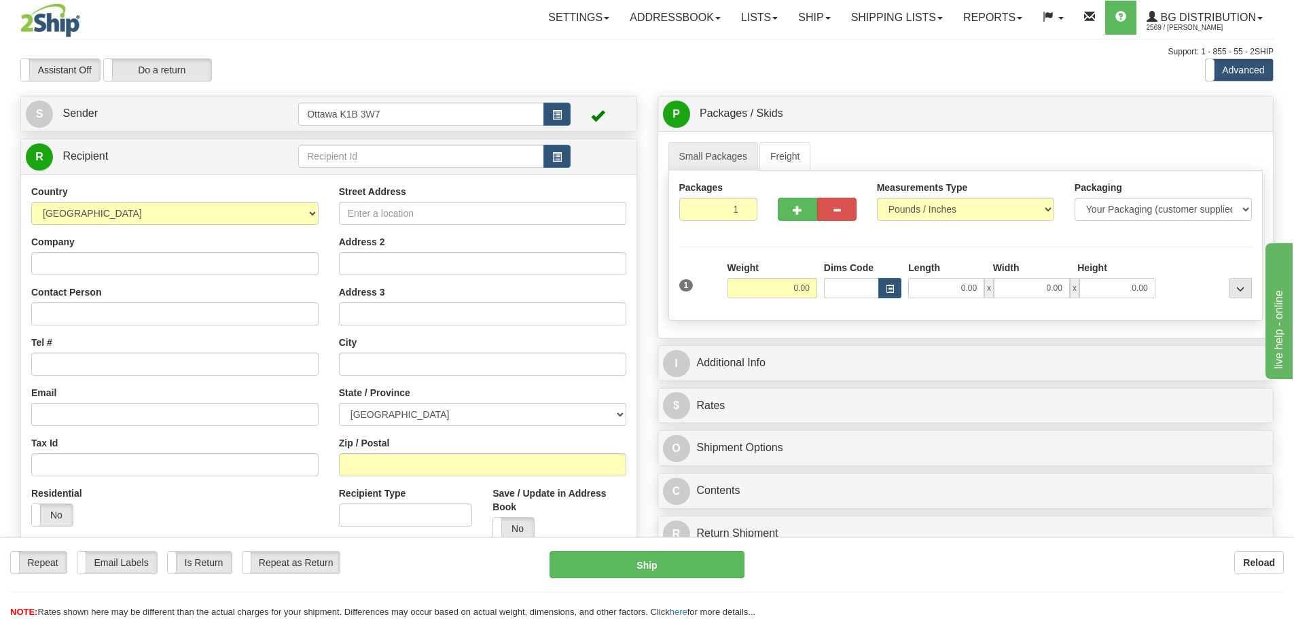
click at [440, 22] on div "Settings Shipping Preferences Fields Preferences New Store Connections Addressb…" at bounding box center [756, 18] width 1033 height 34
